Goal: Task Accomplishment & Management: Manage account settings

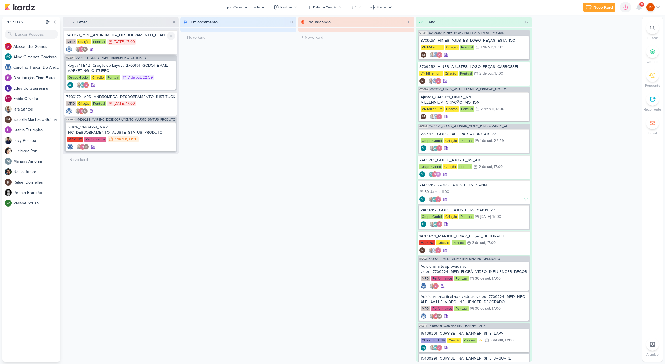
click at [134, 37] on div "7409171_MPD_ANDROMEDA_DESDOBRAMENTO_PLANTAS MPD Criação Pontual 6/10 [DATE] 17:…" at bounding box center [120, 42] width 113 height 24
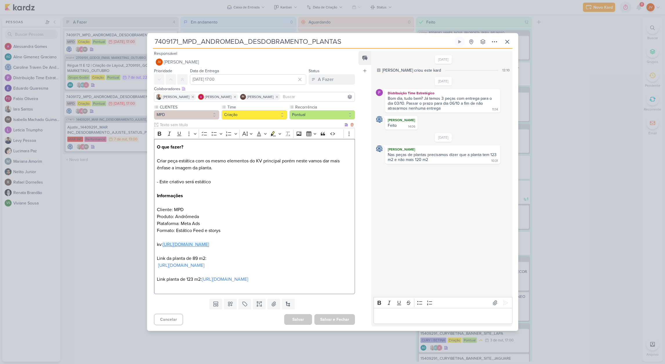
click at [209, 242] on link "[URL][DOMAIN_NAME]" at bounding box center [186, 245] width 46 height 6
click at [205, 263] on link "[URL][DOMAIN_NAME]" at bounding box center [181, 266] width 46 height 6
drag, startPoint x: 340, startPoint y: 37, endPoint x: 171, endPoint y: 29, distance: 169.1
click at [171, 33] on div "7409171_MPD_ANDROMEDA_DESDOBRAMENTO_PLANTAS Criado por [PERSON_NAME]" at bounding box center [332, 182] width 371 height 298
click at [346, 38] on input "7409171_MPD_ANDROMEDA_DESDOBRAMENTO_PLANTAS" at bounding box center [303, 42] width 301 height 10
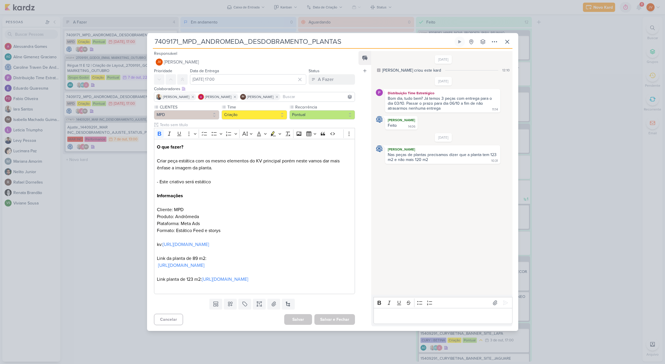
click at [346, 38] on input "7409171_MPD_ANDROMEDA_DESDOBRAMENTO_PLANTAS" at bounding box center [303, 42] width 301 height 10
click at [346, 37] on input "7409171_MPD_ANDROMEDA_DESDOBRAMENTO_PLANTAS" at bounding box center [303, 42] width 301 height 10
click at [344, 37] on input "7409171_MPD_ANDROMEDA_DESDOBRAMENTO_PLANTAS" at bounding box center [303, 42] width 301 height 10
click at [342, 40] on input "7409171_MPD_ANDROMEDA_DESDOBRAMENTO_PLANTAS" at bounding box center [303, 42] width 301 height 10
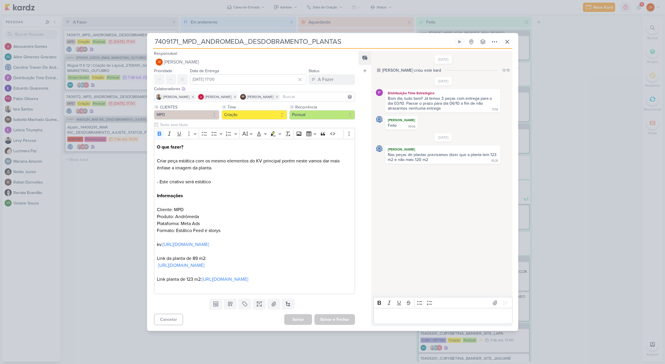
click at [385, 318] on p "Editor editing area: main" at bounding box center [443, 316] width 133 height 7
click at [504, 301] on icon at bounding box center [505, 303] width 4 height 4
click at [319, 76] on div "A Fazer" at bounding box center [326, 79] width 16 height 7
click at [318, 109] on div "Aguardando" at bounding box center [325, 112] width 22 height 6
click at [333, 323] on button "Salvar e Fechar" at bounding box center [335, 319] width 41 height 11
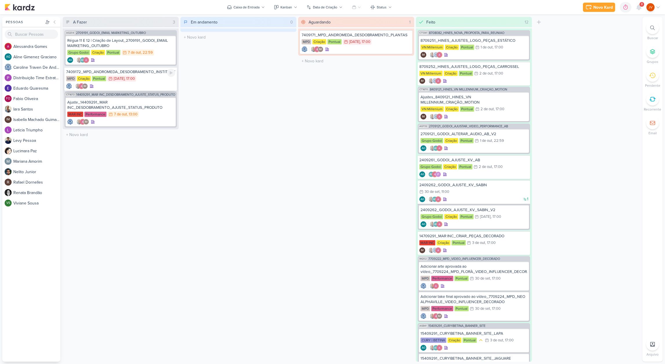
click at [149, 79] on div "MPD Criação Pontual 6/10 [DATE] 17:00" at bounding box center [120, 79] width 109 height 6
drag, startPoint x: 149, startPoint y: 79, endPoint x: 148, endPoint y: 82, distance: 3.3
click at [0, 0] on div "7409171_MPD_ANDROMEDA_DESDOBRAMENTO_PLANTAS" at bounding box center [0, 0] width 0 height 0
click at [149, 80] on div "MPD Criação Pontual 6/10 [DATE] 17:00" at bounding box center [120, 79] width 109 height 6
type input "7409172_MPD_ANDROMEDA_DESDOBRAMENTO_INSTITUCIONAL_LOCALIZAÇÃO"
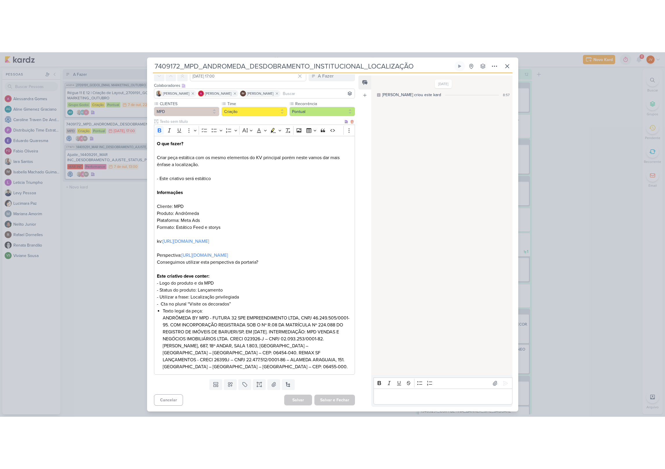
scroll to position [35, 0]
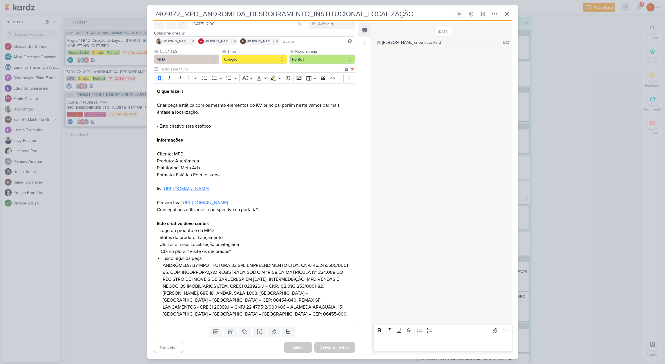
click at [209, 186] on link "[URL][DOMAIN_NAME]" at bounding box center [186, 189] width 46 height 6
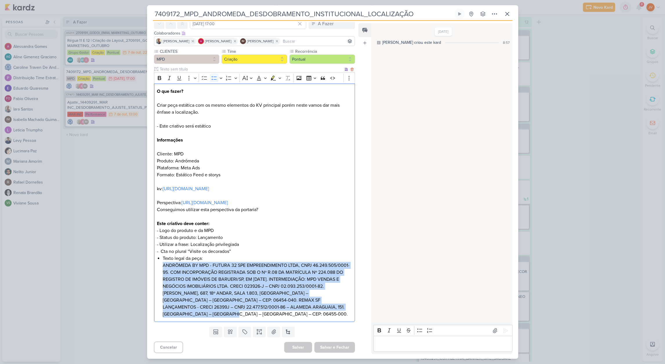
drag, startPoint x: 217, startPoint y: 315, endPoint x: 165, endPoint y: 265, distance: 73.1
click at [159, 264] on div "O que fazer? Criar peça estática com os mesmo elementos do KV principal porém n…" at bounding box center [254, 203] width 201 height 239
copy li "ANDRÔMEDA BY MPD - FUTURA 32 SPE EMPREENDIMENTO LTDA, CNPJ 46.249.505/0001-95. …"
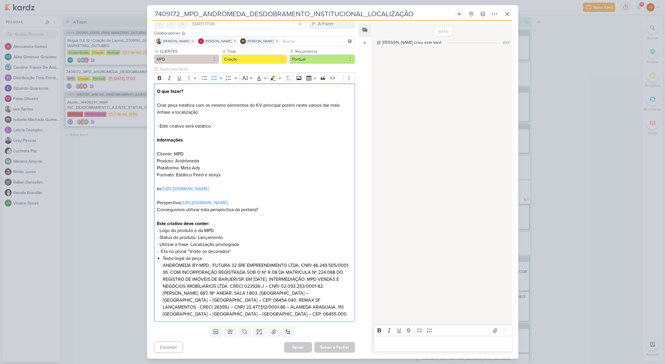
click at [105, 249] on div "7409172_MPD_ANDROMEDA_DESDOBRAMENTO_INSTITUCIONAL_LOCALIZAÇÃO" at bounding box center [332, 182] width 665 height 364
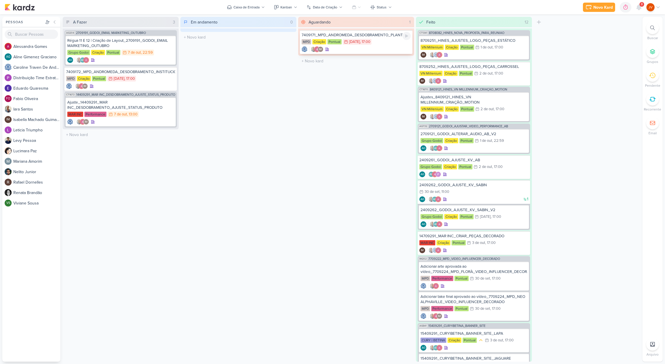
click at [389, 37] on div "7409171_MPD_ANDROMEDA_DESDOBRAMENTO_PLANTAS MPD Criação Pontual 6/10 [DATE] 17:…" at bounding box center [356, 42] width 113 height 24
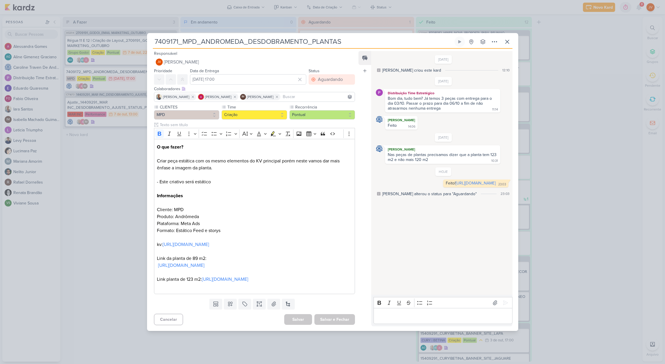
click at [115, 193] on div "7409171_MPD_ANDROMEDA_DESDOBRAMENTO_PLANTAS" at bounding box center [332, 182] width 665 height 364
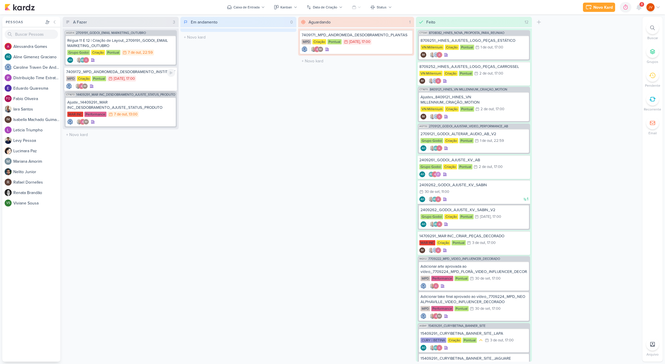
click at [146, 78] on div "MPD Criação Pontual 6/10 [DATE] 17:00" at bounding box center [120, 79] width 109 height 6
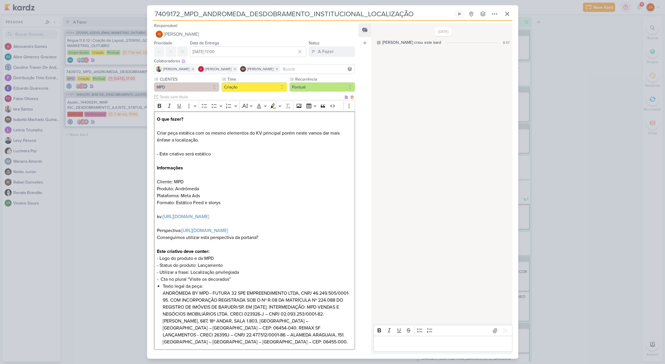
drag, startPoint x: 241, startPoint y: 281, endPoint x: 192, endPoint y: 278, distance: 49.4
click at [191, 276] on p "O que fazer? Criar peça estática com os mesmo elementos do KV principal porém n…" at bounding box center [254, 196] width 195 height 160
copy p "Localização privilegiada"
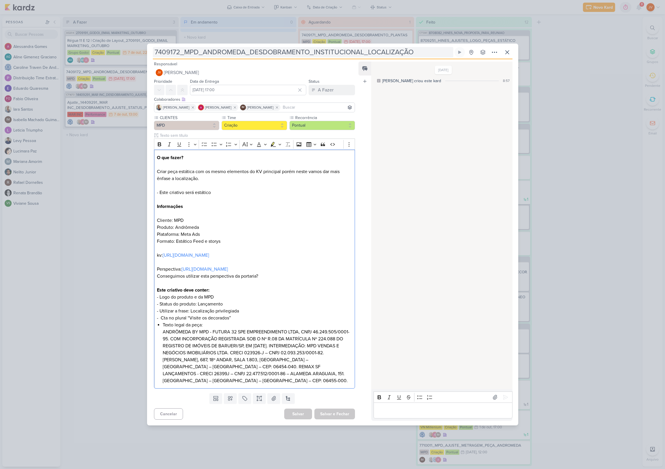
click at [272, 48] on input "7409172_MPD_ANDROMEDA_DESDOBRAMENTO_INSTITUCIONAL_LOCALIZAÇÃO" at bounding box center [303, 52] width 301 height 10
click at [271, 48] on input "7409172_MPD_ANDROMEDA_DESDOBRAMENTO_INSTITUCIONAL_LOCALIZAÇÃO" at bounding box center [303, 52] width 301 height 10
click at [271, 49] on input "7409172_MPD_ANDROMEDA_DESDOBRAMENTO_INSTITUCIONAL_LOCALIZAÇÃO" at bounding box center [303, 52] width 301 height 10
click at [413, 47] on input "7409172_MPD_ANDROMEDA_DESDOBRAMENTO_INSTITUCIONAL_LOCALIZAÇÃO" at bounding box center [303, 52] width 301 height 10
click at [413, 48] on input "7409172_MPD_ANDROMEDA_DESDOBRAMENTO_INSTITUCIONAL_LOCALIZAÇÃO" at bounding box center [303, 52] width 301 height 10
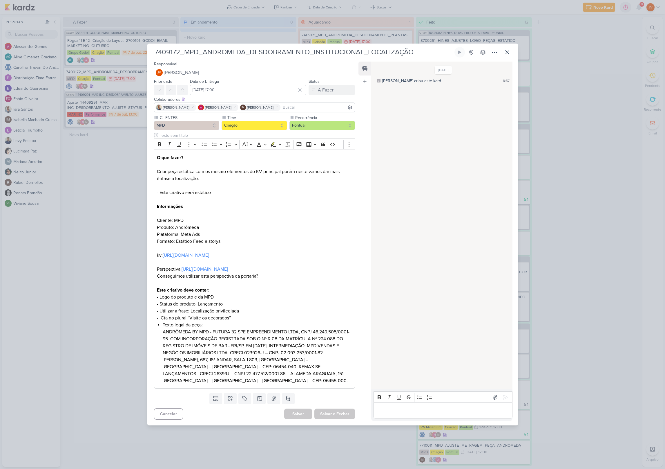
click at [415, 47] on input "7409172_MPD_ANDROMEDA_DESDOBRAMENTO_INSTITUCIONAL_LOCALIZAÇÃO" at bounding box center [303, 52] width 301 height 10
click at [417, 49] on input "7409172_MPD_ANDROMEDA_DESDOBRAMENTO_INSTITUCIONAL_LOCALIZAÇÃO" at bounding box center [303, 52] width 301 height 10
click at [262, 85] on input "[DATE] 17:00" at bounding box center [248, 90] width 117 height 10
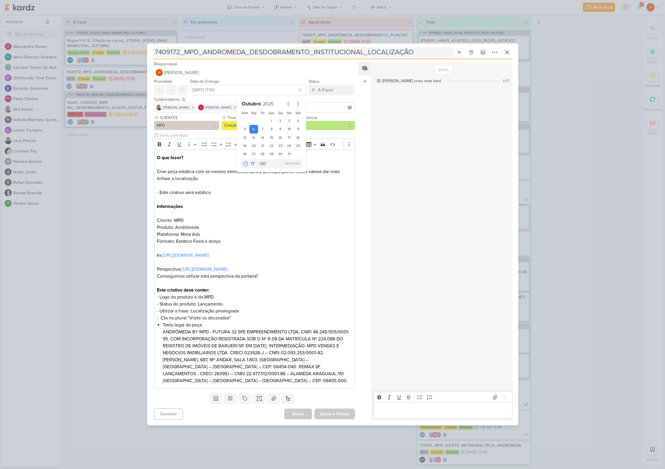
click at [223, 47] on input "7409172_MPD_ANDROMEDA_DESDOBRAMENTO_INSTITUCIONAL_LOCALIZAÇÃO" at bounding box center [303, 52] width 301 height 10
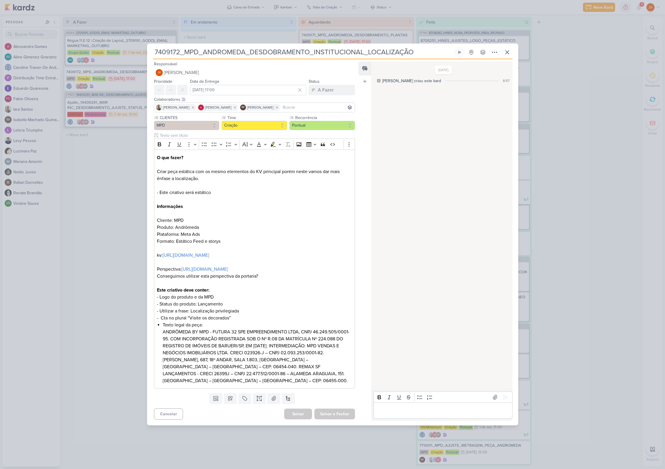
click at [224, 48] on input "7409172_MPD_ANDROMEDA_DESDOBRAMENTO_INSTITUCIONAL_LOCALIZAÇÃO" at bounding box center [303, 52] width 301 height 10
click at [584, 90] on div "7409172_MPD_ANDROMEDA_DESDOBRAMENTO_INSTITUCIONAL_LOCALIZAÇÃO" at bounding box center [332, 234] width 665 height 469
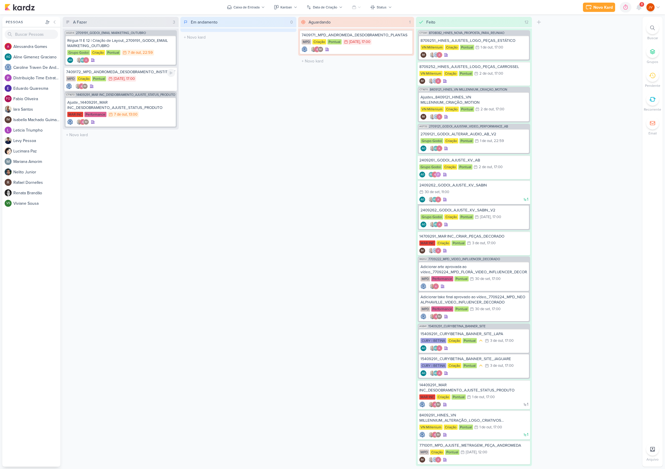
click at [148, 80] on div "MPD Criação Pontual 6/10 [DATE] 17:00" at bounding box center [120, 79] width 109 height 6
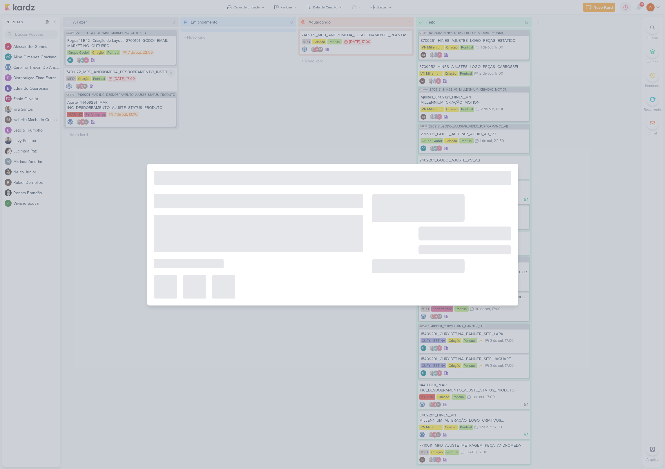
click at [148, 79] on div at bounding box center [332, 234] width 665 height 469
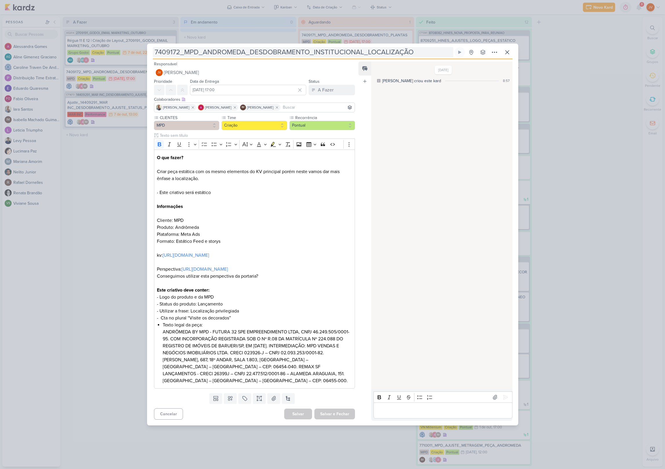
click at [320, 52] on input "7409172_MPD_ANDROMEDA_DESDOBRAMENTO_INSTITUCIONAL_LOCALIZAÇÃO" at bounding box center [303, 52] width 301 height 10
click at [320, 51] on input "7409172_MPD_ANDROMEDA_DESDOBRAMENTO_INSTITUCIONAL_LOCALIZAÇÃO" at bounding box center [303, 52] width 301 height 10
click at [383, 364] on div "Editor editing area: main" at bounding box center [443, 410] width 139 height 16
click at [504, 364] on icon at bounding box center [506, 397] width 6 height 6
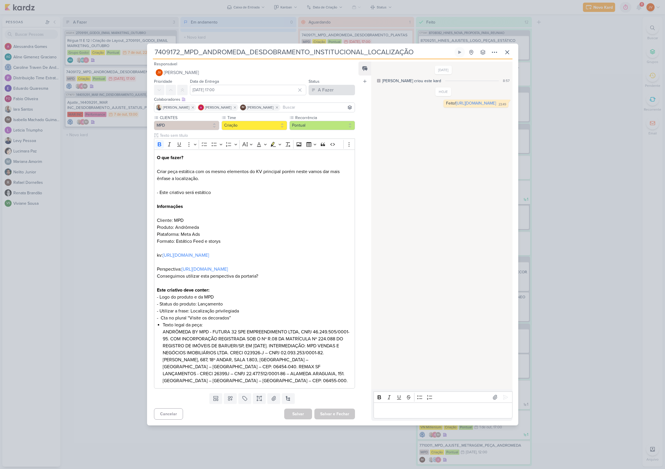
click at [321, 86] on div "A Fazer" at bounding box center [326, 89] width 16 height 7
click at [321, 120] on div "Aguardando" at bounding box center [325, 122] width 22 height 6
click at [333, 364] on button "Salvar e Fechar" at bounding box center [335, 413] width 41 height 11
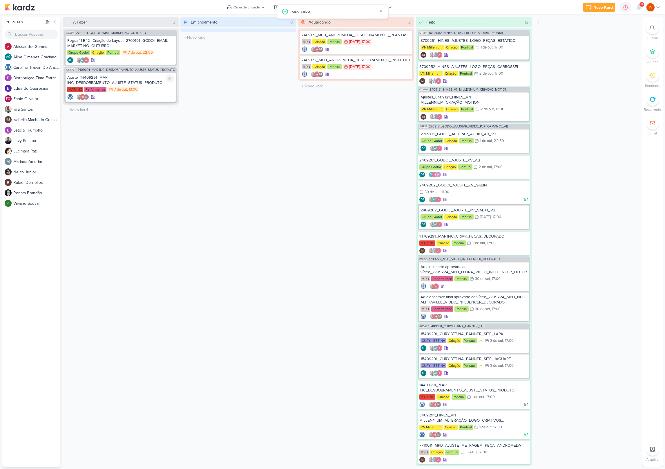
click at [140, 77] on div "Ajuste_14409291_MAR INC_DESDOBRAMENTO_AJUSTE_STATUS_PRODUTO" at bounding box center [120, 80] width 107 height 10
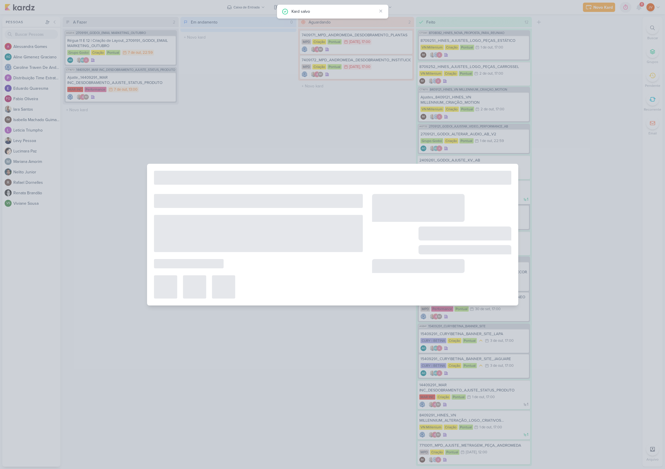
type input "Ajuste_14409291_MAR INC_DESDOBRAMENTO_AJUSTE_STATUS_PRODUTO"
type input "[DATE] 13:00"
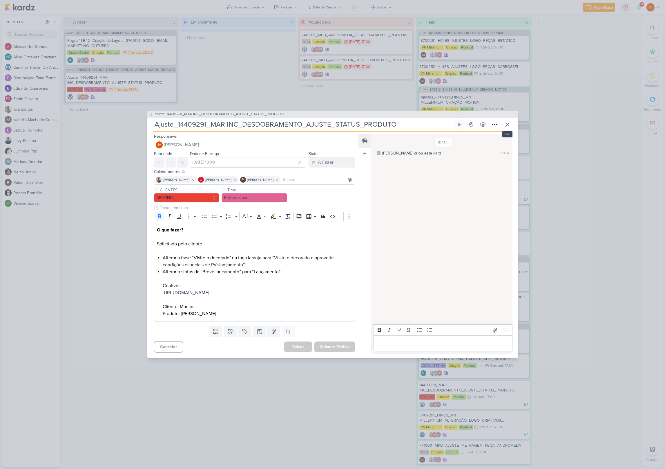
drag, startPoint x: 506, startPoint y: 122, endPoint x: 510, endPoint y: 125, distance: 5.4
click at [506, 123] on icon at bounding box center [507, 124] width 3 height 3
